Goal: Task Accomplishment & Management: Use online tool/utility

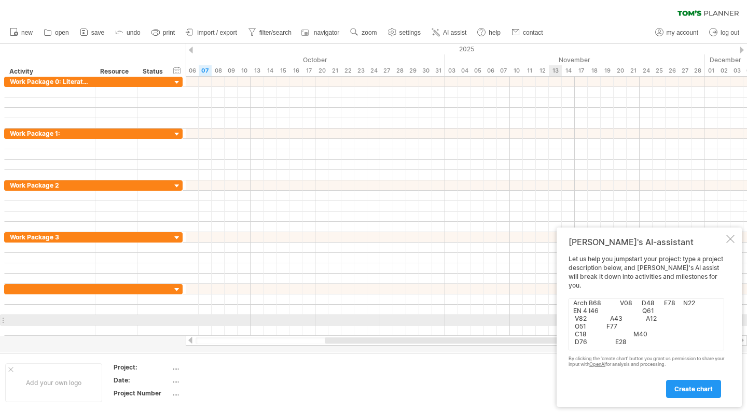
scroll to position [222, 0]
type textarea "PLACEMENT Tasks 1 2 3 4 5 6 7 8 9 10 11 12 13 14 15 16 17 18 19 20 21 22 23 24 …"
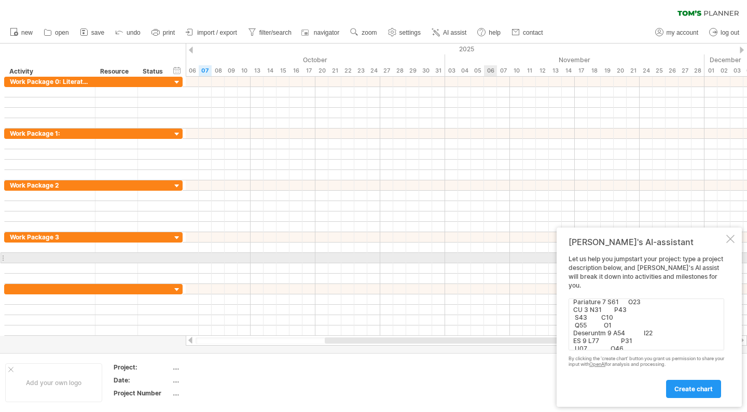
scroll to position [0, 0]
drag, startPoint x: 666, startPoint y: 342, endPoint x: 488, endPoint y: 260, distance: 195.4
click at [488, 260] on div "Trying to reach [DOMAIN_NAME] Connected again... 0% clear filter new" at bounding box center [373, 206] width 747 height 412
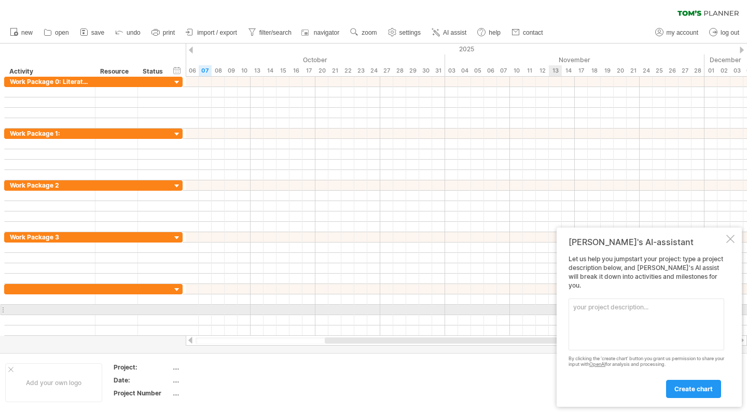
click at [625, 314] on textarea at bounding box center [647, 325] width 156 height 52
paste textarea "Lor ipsumdolor sita con 27 adipis eli se doeiusmod temp inc Utla Etdolore (MAg)…"
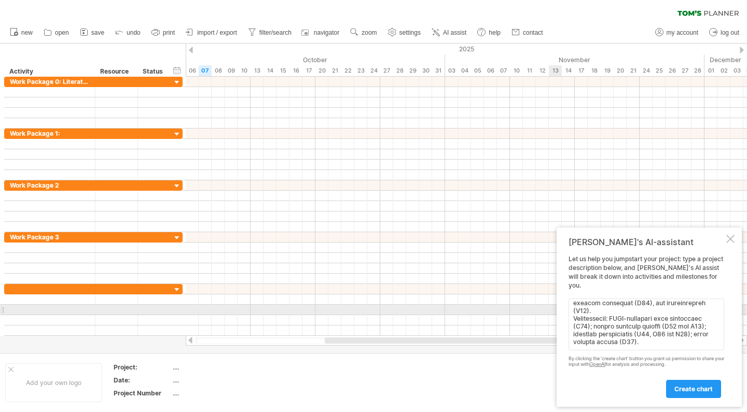
scroll to position [560, 0]
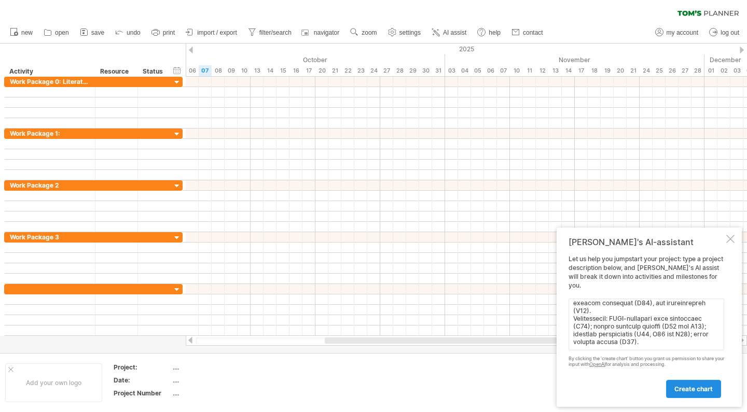
type textarea "Lor ipsumdolor sita con 27 adipis eli se doeiusmod temp inc Utla Etdolore (MAg)…"
click at [701, 386] on span "create chart" at bounding box center [693, 389] width 38 height 8
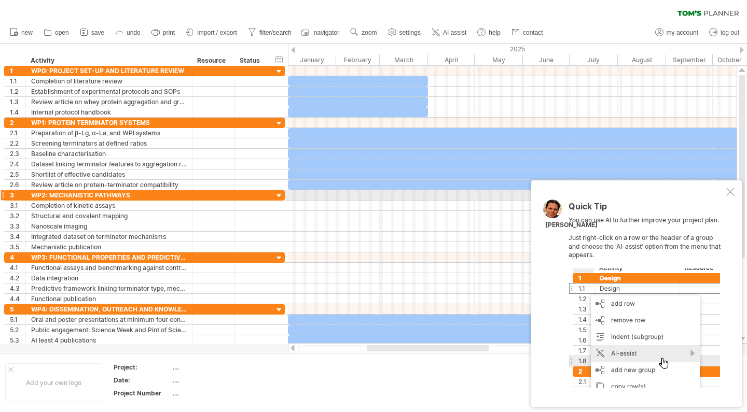
click at [731, 196] on div at bounding box center [730, 192] width 8 height 8
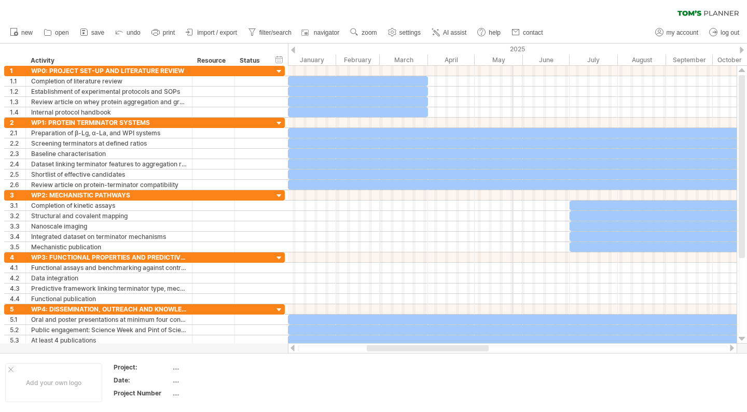
click at [513, 48] on div "2025" at bounding box center [572, 49] width 568 height 11
click at [743, 50] on div at bounding box center [742, 50] width 4 height 7
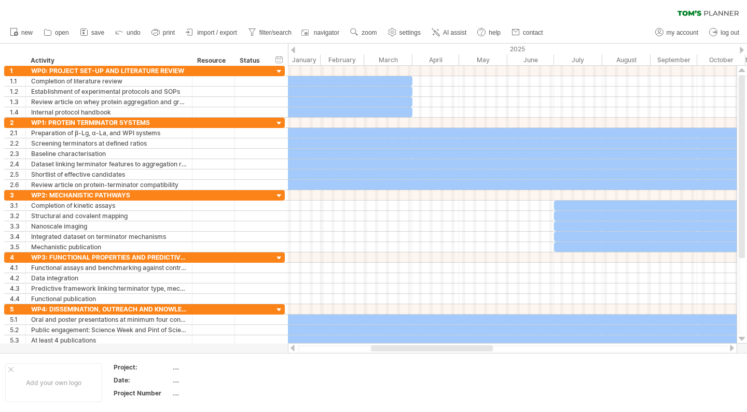
click at [743, 50] on div at bounding box center [742, 50] width 4 height 7
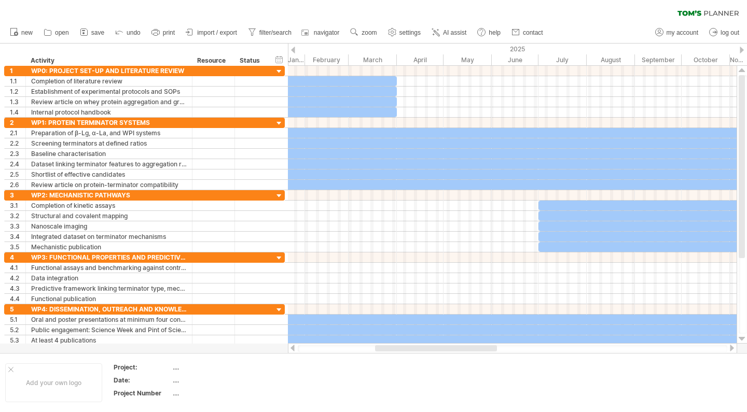
click at [743, 50] on div at bounding box center [742, 50] width 4 height 7
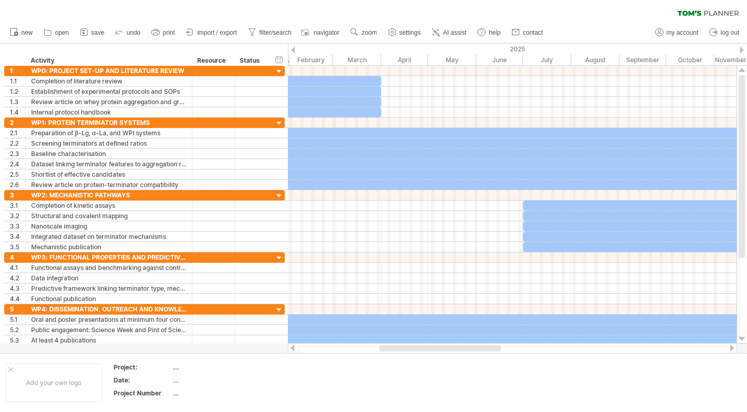
click at [743, 50] on div at bounding box center [742, 50] width 4 height 7
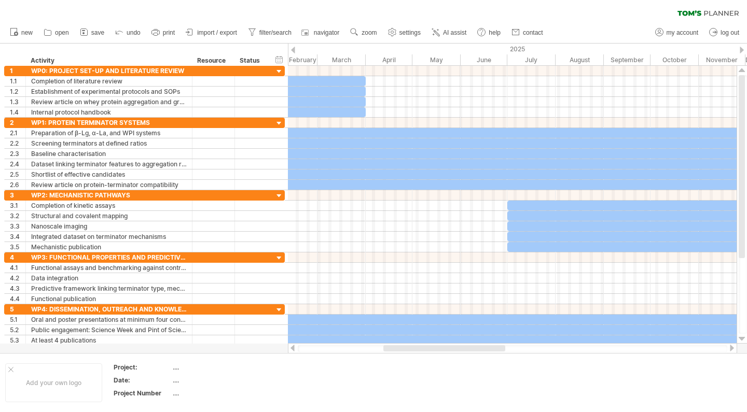
click at [743, 50] on div at bounding box center [742, 50] width 4 height 7
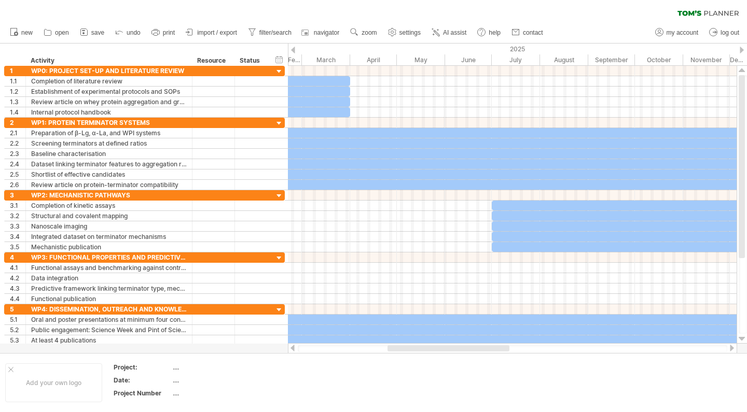
click at [743, 50] on div at bounding box center [742, 50] width 4 height 7
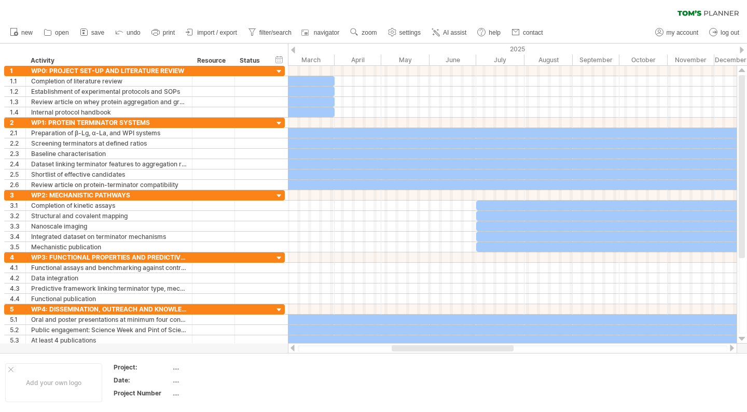
click at [743, 50] on div at bounding box center [742, 50] width 4 height 7
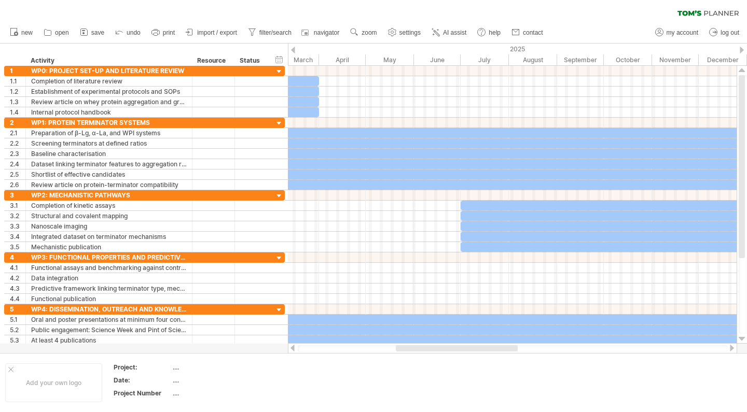
click at [744, 50] on div at bounding box center [742, 50] width 4 height 7
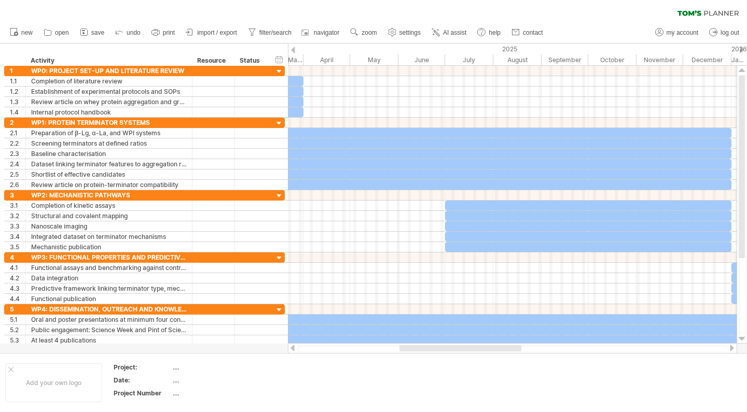
click at [744, 50] on div at bounding box center [742, 50] width 4 height 7
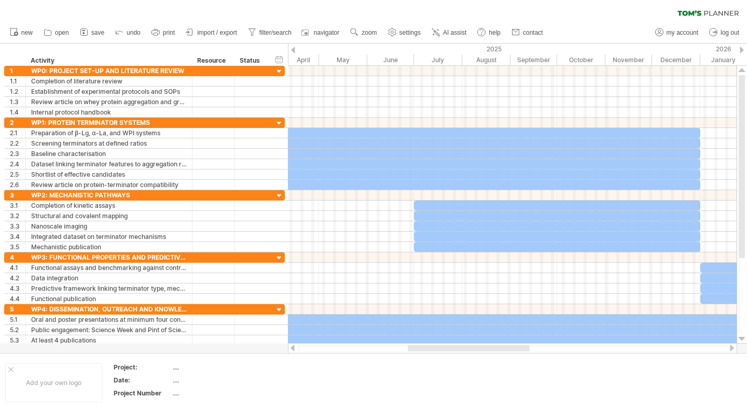
click at [744, 50] on div at bounding box center [742, 50] width 4 height 7
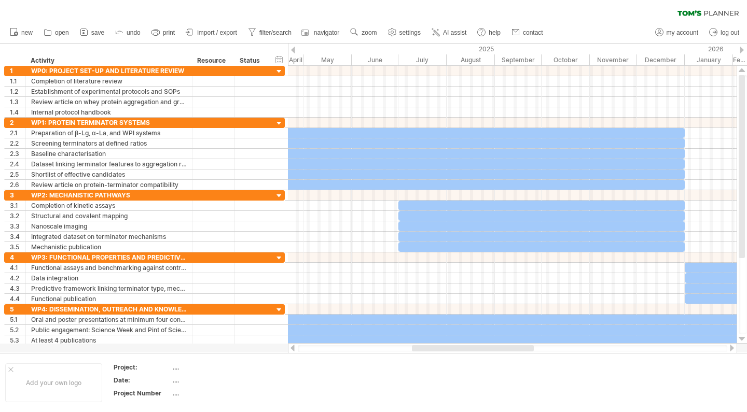
click at [744, 50] on div at bounding box center [742, 50] width 4 height 7
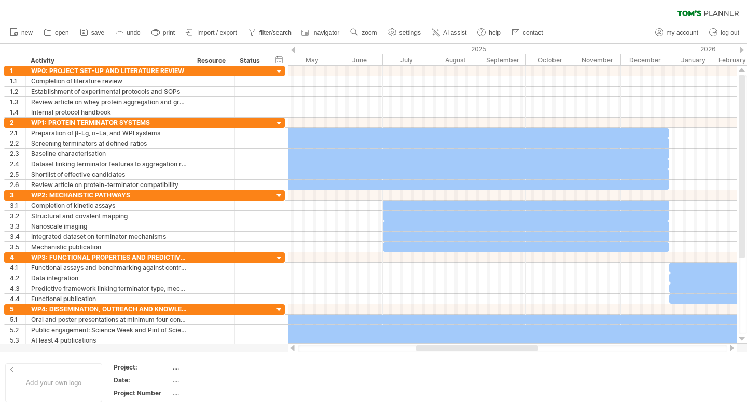
click at [744, 50] on div at bounding box center [742, 50] width 4 height 7
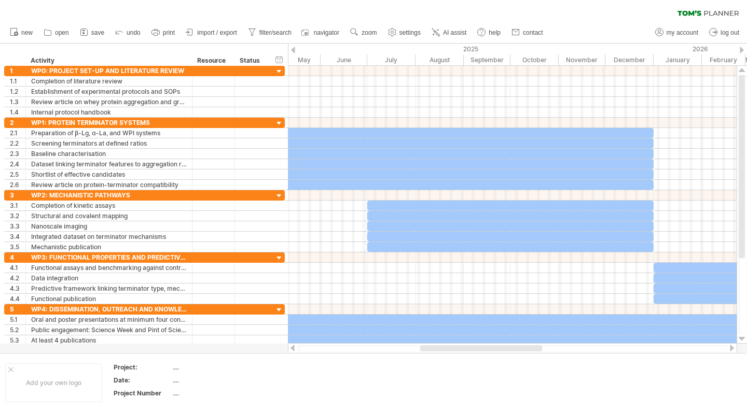
click at [744, 50] on div at bounding box center [742, 50] width 4 height 7
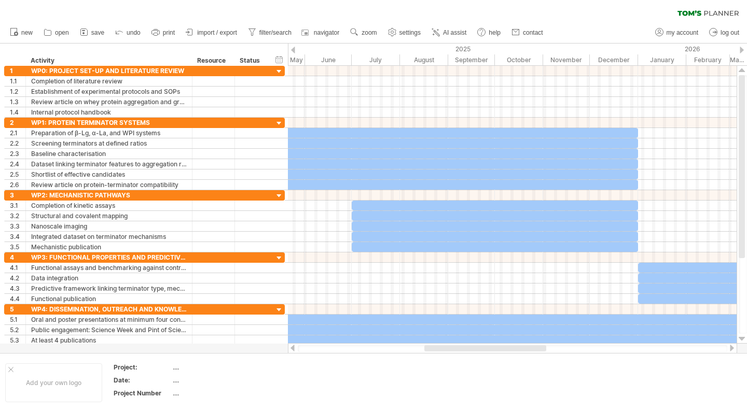
click at [744, 50] on div at bounding box center [742, 50] width 4 height 7
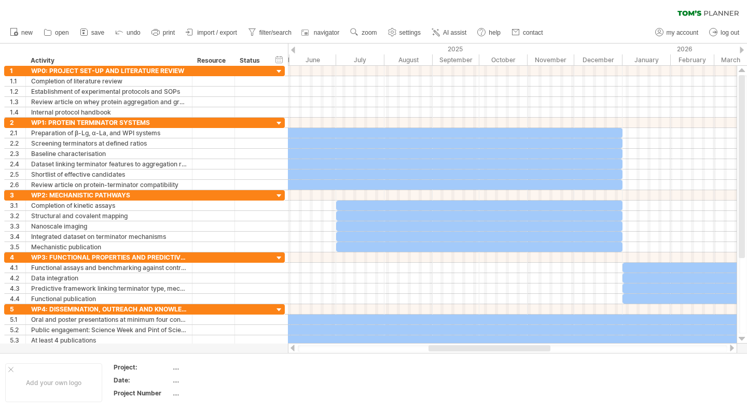
click at [744, 50] on div at bounding box center [742, 50] width 4 height 7
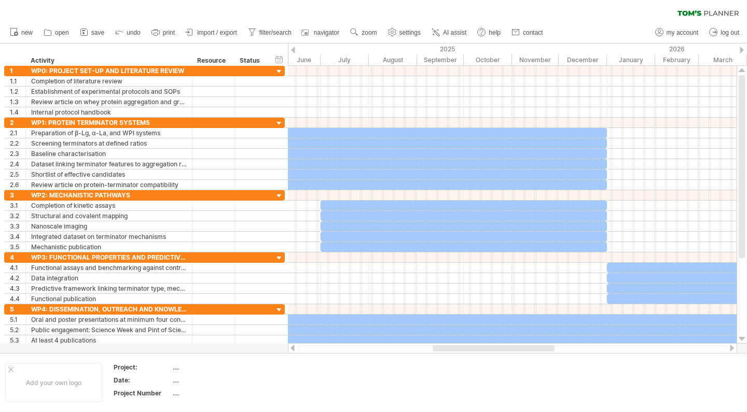
click at [744, 50] on div at bounding box center [742, 50] width 4 height 7
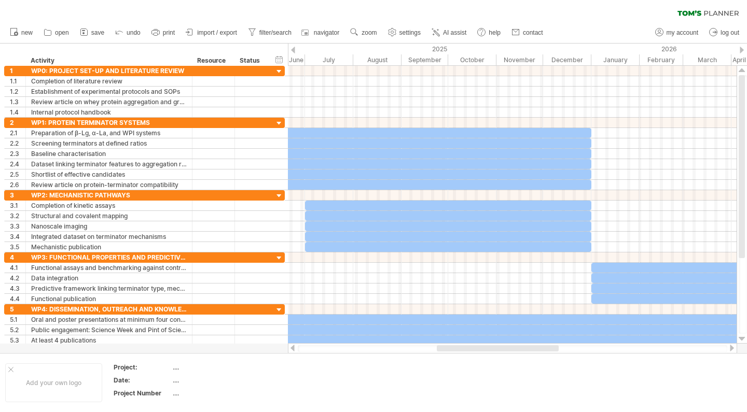
click at [744, 50] on div at bounding box center [742, 50] width 4 height 7
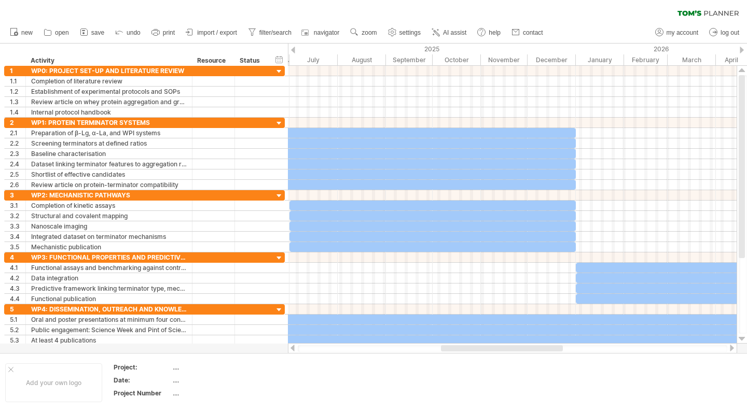
click at [744, 50] on div at bounding box center [742, 50] width 4 height 7
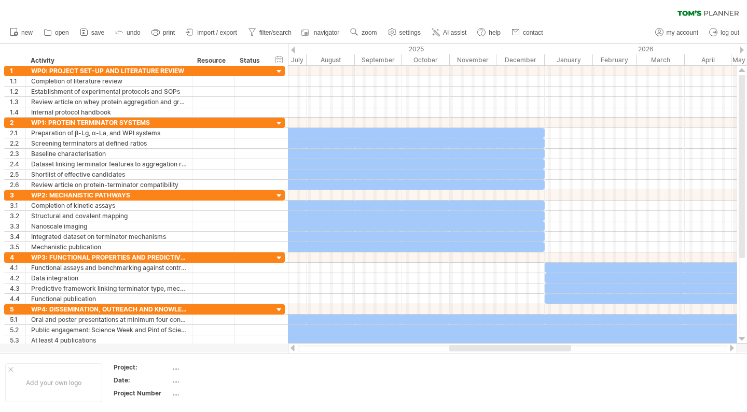
click at [744, 50] on div at bounding box center [742, 50] width 4 height 7
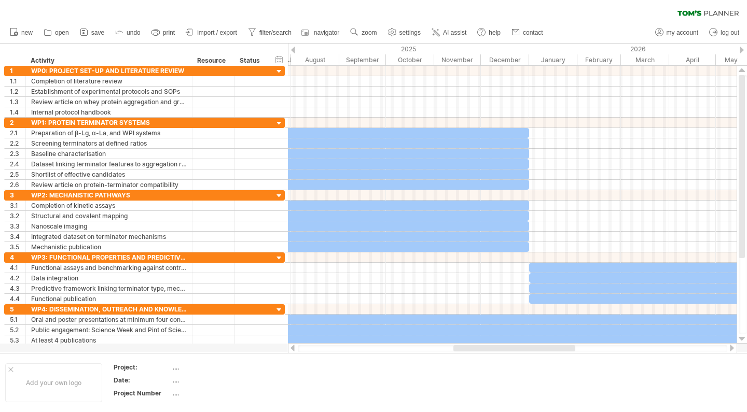
click at [744, 50] on div at bounding box center [742, 50] width 4 height 7
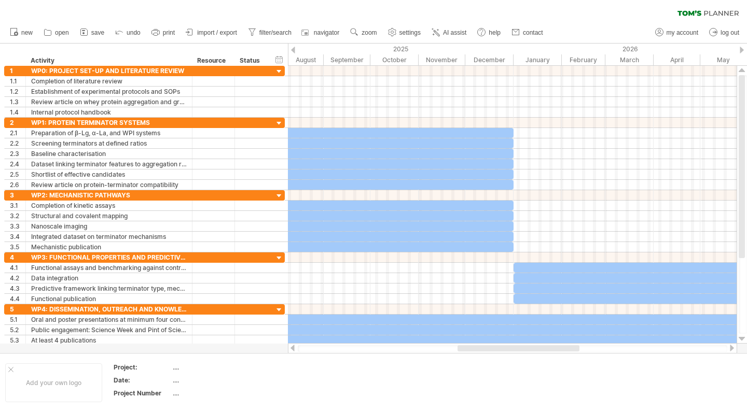
click at [744, 50] on div at bounding box center [742, 50] width 4 height 7
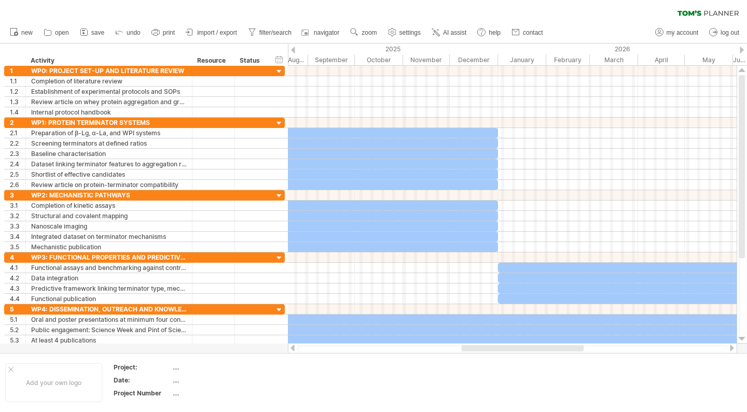
click at [744, 50] on div at bounding box center [742, 50] width 4 height 7
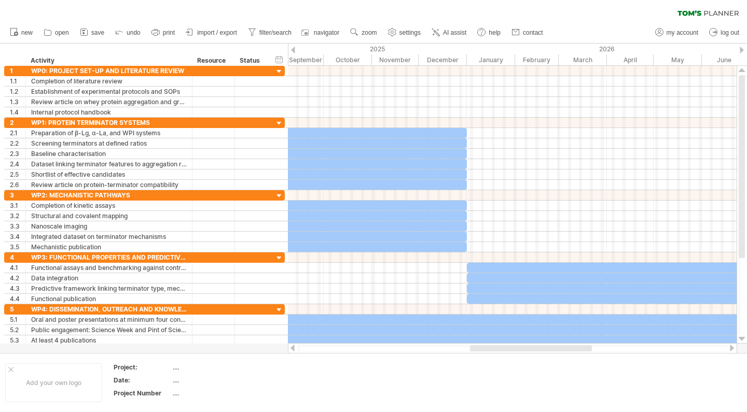
click at [744, 50] on div at bounding box center [742, 50] width 4 height 7
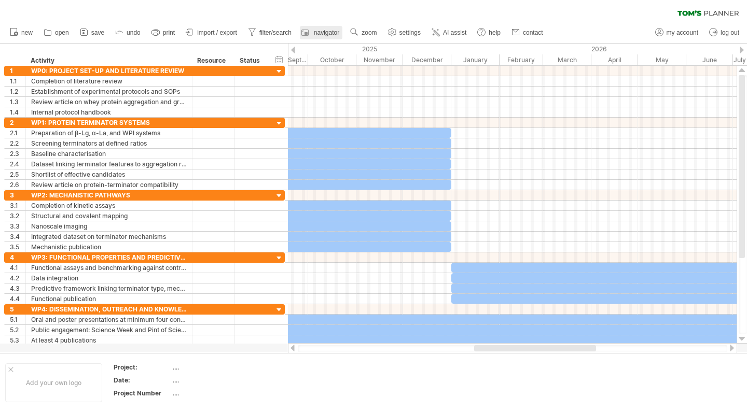
click at [337, 36] on link "navigator" at bounding box center [321, 32] width 43 height 13
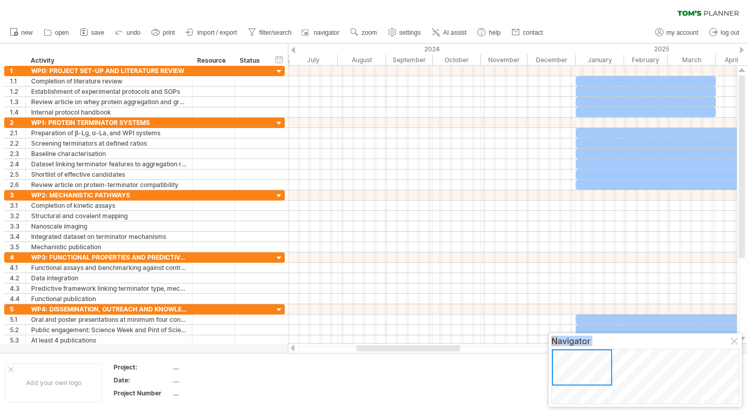
drag, startPoint x: 659, startPoint y: 378, endPoint x: 528, endPoint y: 350, distance: 133.8
click at [529, 350] on body "progress(100%) Trying to reach [DOMAIN_NAME] Connected again... 0% clear filter…" at bounding box center [373, 207] width 747 height 414
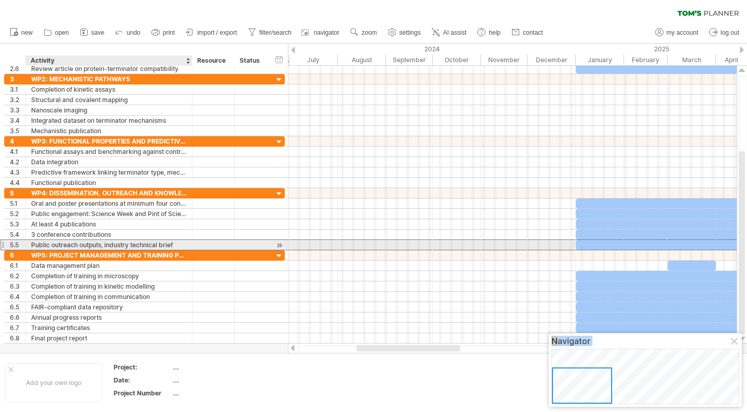
click at [112, 244] on div "Public outreach outputs, industry technical brief" at bounding box center [109, 245] width 156 height 10
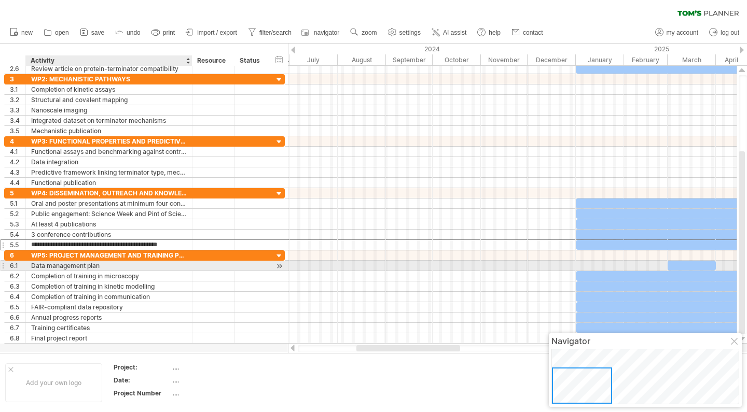
click at [103, 266] on div "Data management plan" at bounding box center [109, 266] width 156 height 10
click at [3, 266] on div at bounding box center [3, 265] width 4 height 11
click at [279, 268] on div at bounding box center [279, 266] width 10 height 11
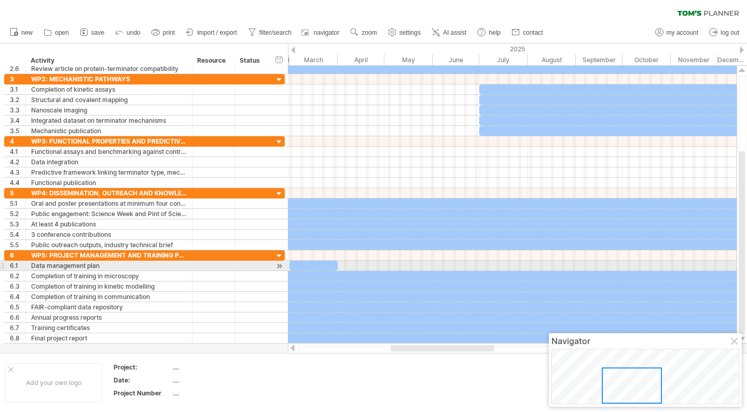
click at [281, 268] on div at bounding box center [279, 266] width 10 height 11
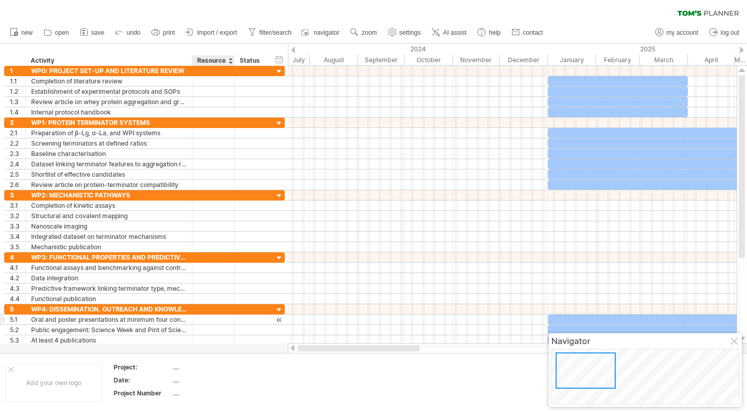
drag, startPoint x: 457, startPoint y: 350, endPoint x: 205, endPoint y: 322, distance: 253.7
click at [211, 347] on div "Trying to reach [DOMAIN_NAME] Connected again... 0% clear filter new 1" at bounding box center [373, 206] width 747 height 412
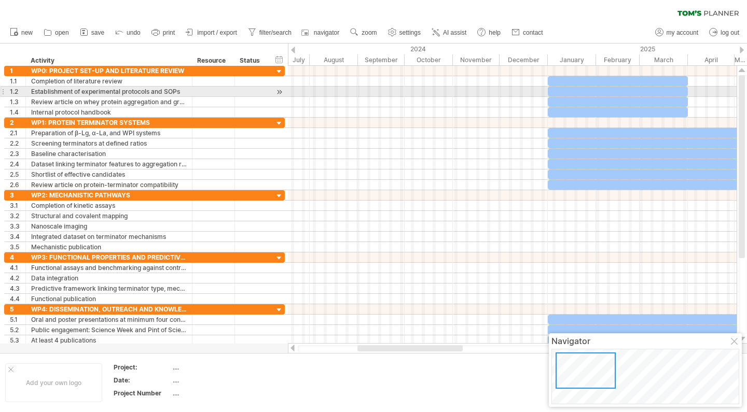
click at [557, 92] on div at bounding box center [618, 92] width 140 height 10
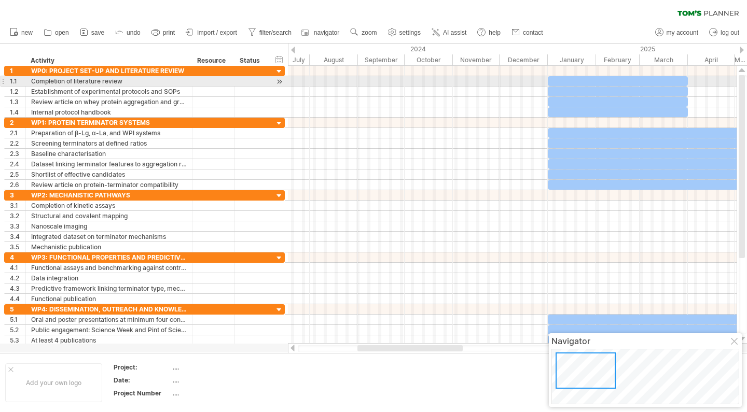
click at [364, 85] on div at bounding box center [512, 81] width 449 height 10
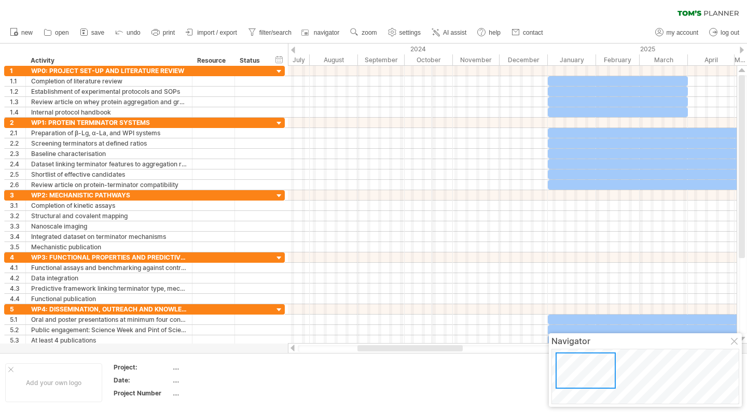
click at [431, 50] on div "2024" at bounding box center [263, 49] width 570 height 11
click at [736, 341] on div at bounding box center [735, 342] width 8 height 8
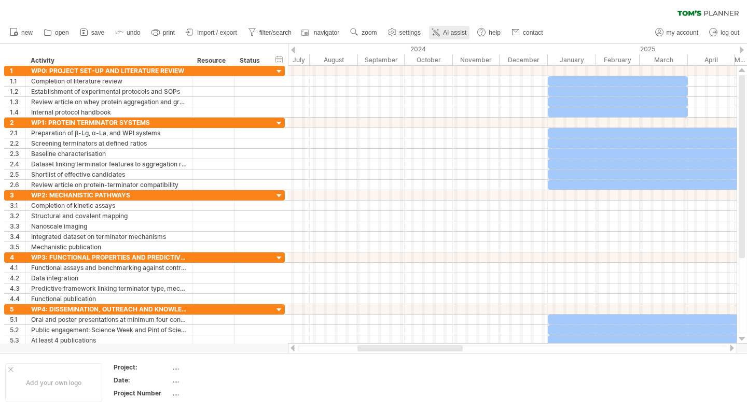
click at [462, 34] on span "AI assist" at bounding box center [454, 32] width 23 height 7
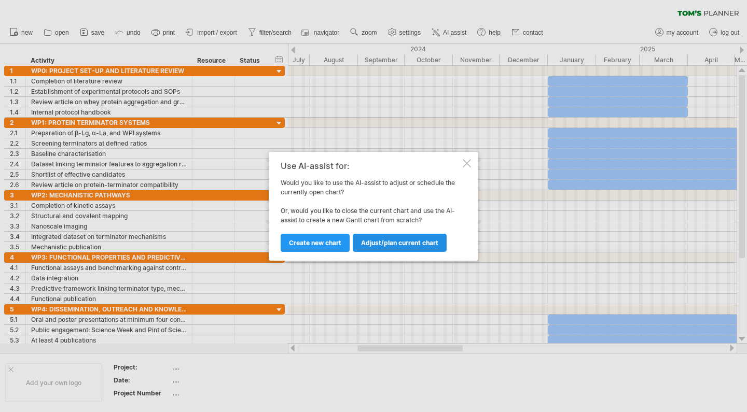
click at [389, 247] on link "Adjust/plan current chart" at bounding box center [400, 243] width 94 height 18
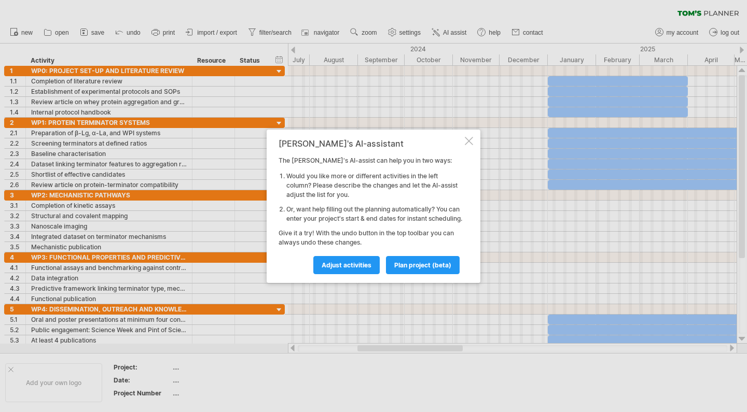
click at [465, 137] on div at bounding box center [469, 141] width 8 height 8
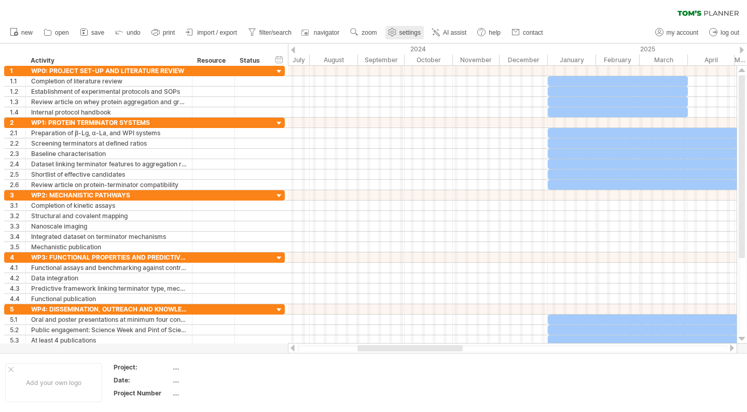
click at [419, 37] on link "settings" at bounding box center [404, 32] width 38 height 13
select select "*"
select select "**"
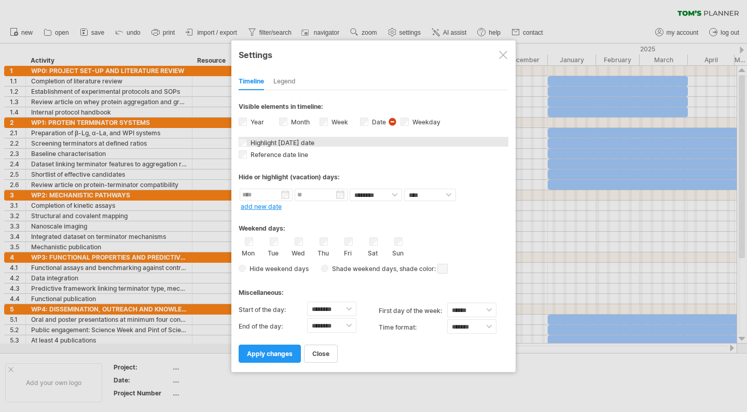
click at [290, 145] on span "Highlight [DATE] date" at bounding box center [281, 143] width 66 height 8
click at [286, 82] on div "Legend" at bounding box center [284, 82] width 22 height 17
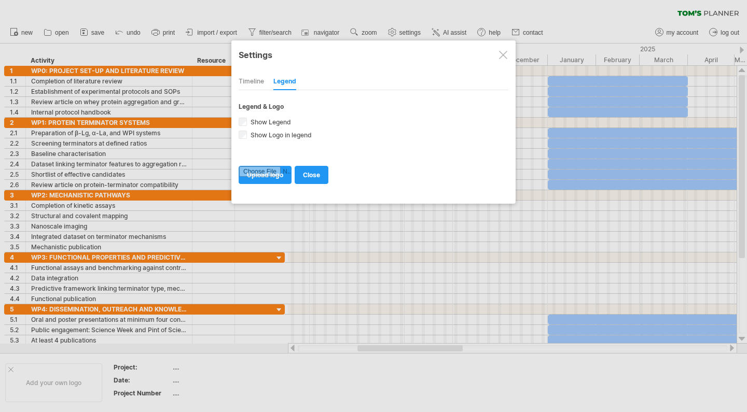
click at [246, 85] on div "Timeline" at bounding box center [251, 82] width 25 height 17
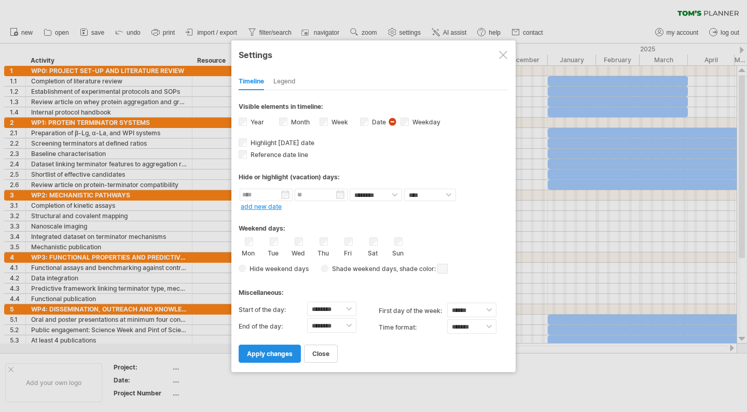
click at [276, 358] on link "apply changes" at bounding box center [270, 354] width 62 height 18
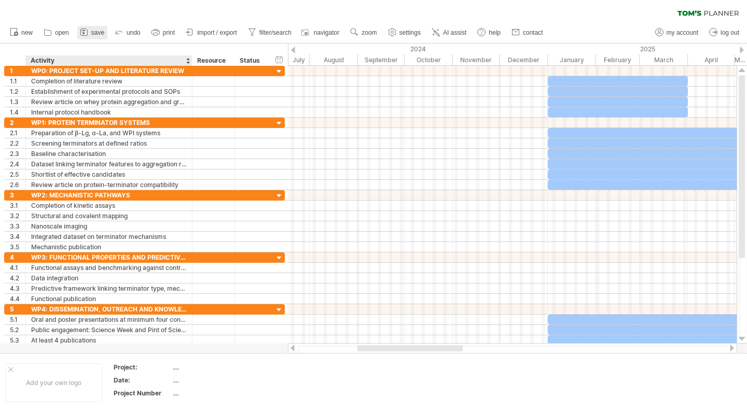
click at [101, 37] on link "save" at bounding box center [92, 32] width 30 height 13
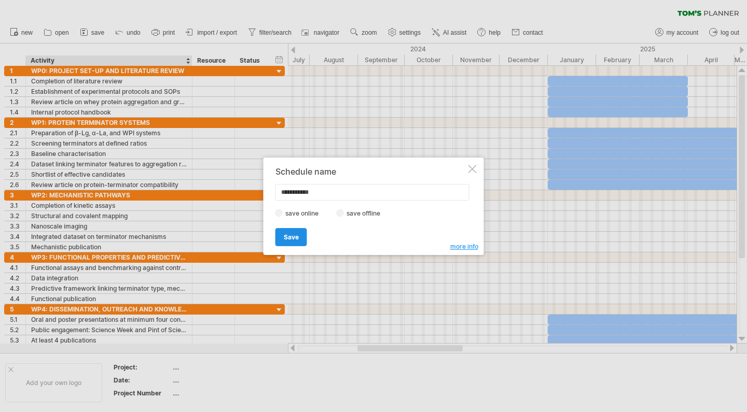
click at [282, 238] on link "Save" at bounding box center [291, 237] width 32 height 18
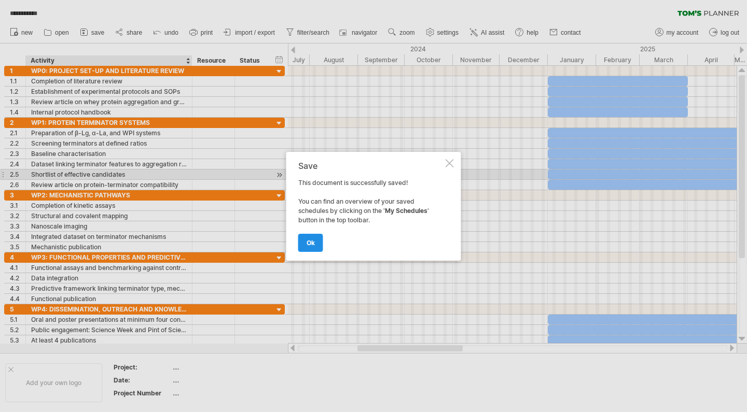
click at [320, 245] on link "ok" at bounding box center [310, 243] width 25 height 18
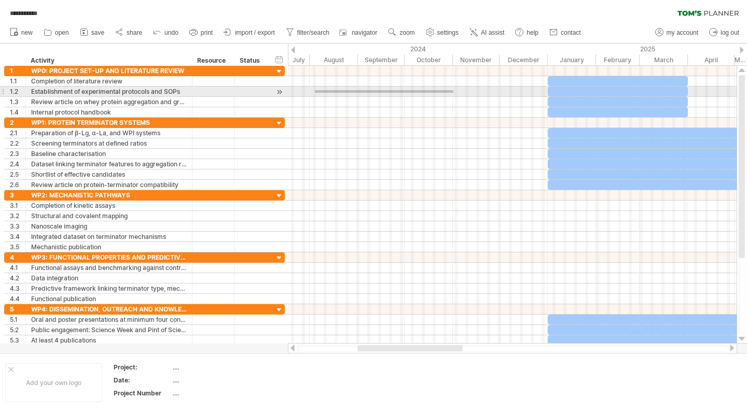
drag, startPoint x: 315, startPoint y: 90, endPoint x: 456, endPoint y: 92, distance: 141.1
click at [455, 93] on div at bounding box center [512, 92] width 449 height 10
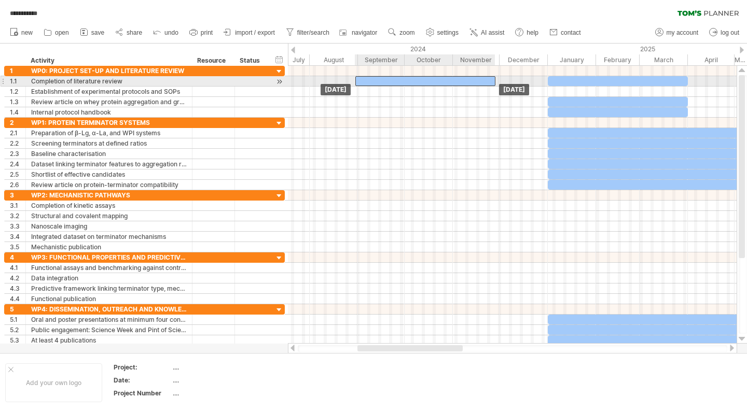
drag, startPoint x: 553, startPoint y: 91, endPoint x: 363, endPoint y: 82, distance: 190.6
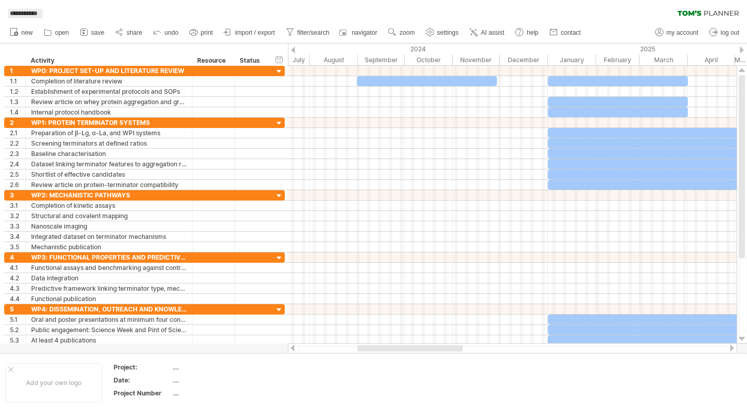
click at [42, 16] on span "**********" at bounding box center [24, 13] width 38 height 9
click at [11, 369] on div at bounding box center [10, 369] width 5 height 5
click at [419, 49] on div "2024" at bounding box center [263, 49] width 570 height 11
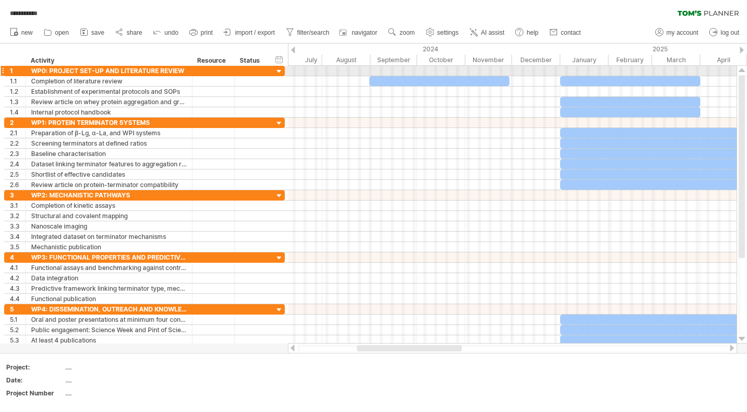
drag, startPoint x: 430, startPoint y: 58, endPoint x: 442, endPoint y: 69, distance: 16.5
click at [442, 69] on div "**********" at bounding box center [373, 206] width 747 height 412
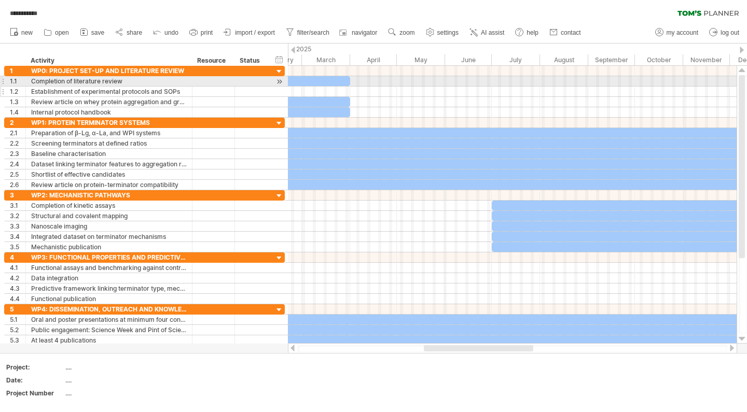
drag, startPoint x: 691, startPoint y: 50, endPoint x: 250, endPoint y: 93, distance: 443.0
click at [250, 93] on div "**********" at bounding box center [373, 206] width 747 height 412
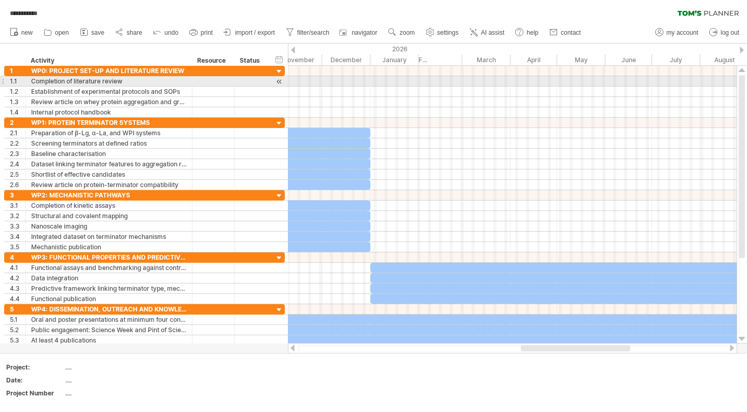
drag, startPoint x: 633, startPoint y: 59, endPoint x: 369, endPoint y: 86, distance: 265.4
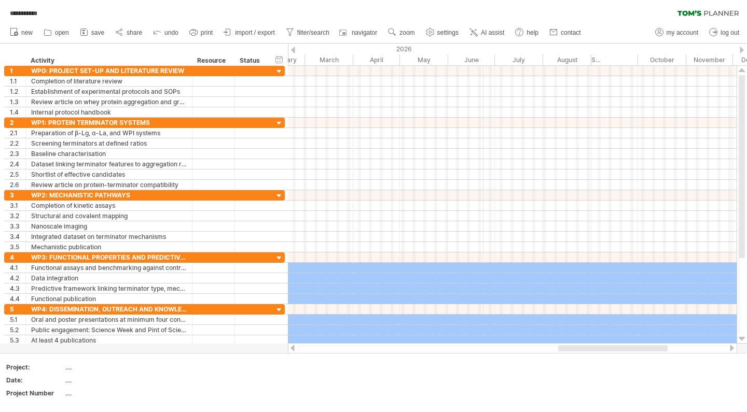
drag, startPoint x: 634, startPoint y: 50, endPoint x: 376, endPoint y: 76, distance: 260.1
click at [375, 76] on div "**********" at bounding box center [373, 206] width 747 height 412
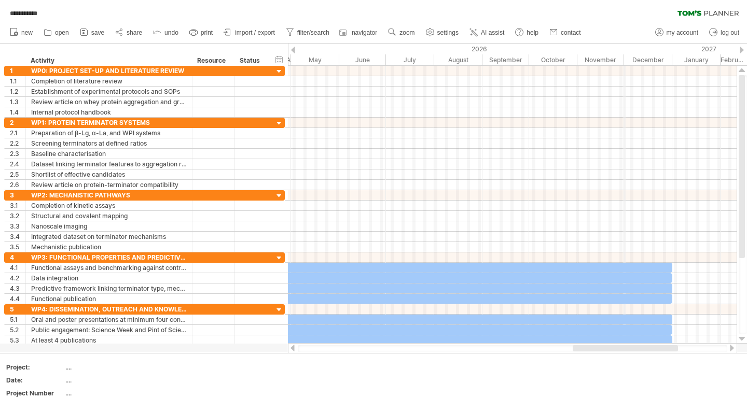
drag, startPoint x: 625, startPoint y: 49, endPoint x: 366, endPoint y: 91, distance: 261.6
click at [366, 91] on div "**********" at bounding box center [373, 206] width 747 height 412
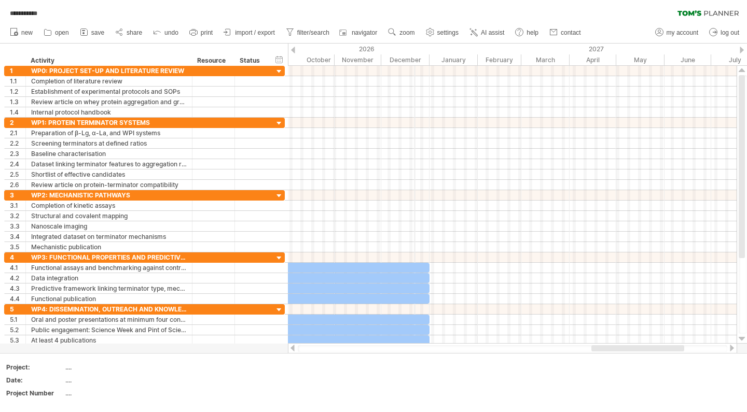
drag, startPoint x: 415, startPoint y: 64, endPoint x: 539, endPoint y: 68, distance: 124.6
click at [546, 66] on div "**********" at bounding box center [373, 206] width 747 height 412
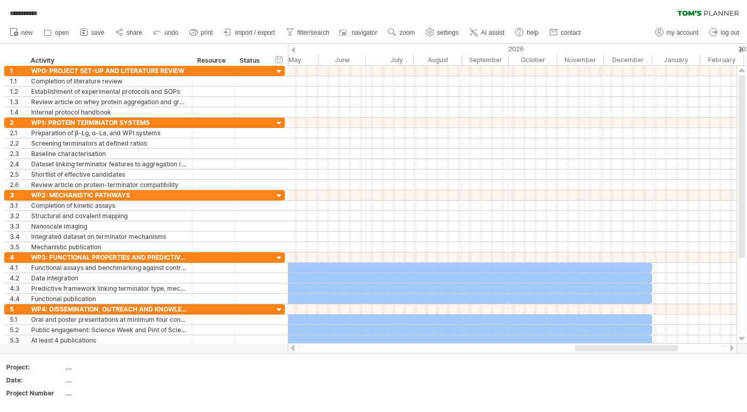
drag, startPoint x: 493, startPoint y: 64, endPoint x: 585, endPoint y: 65, distance: 91.3
click at [585, 65] on div "November" at bounding box center [580, 59] width 47 height 11
click at [434, 37] on use at bounding box center [430, 32] width 10 height 10
